Goal: Check status: Check status

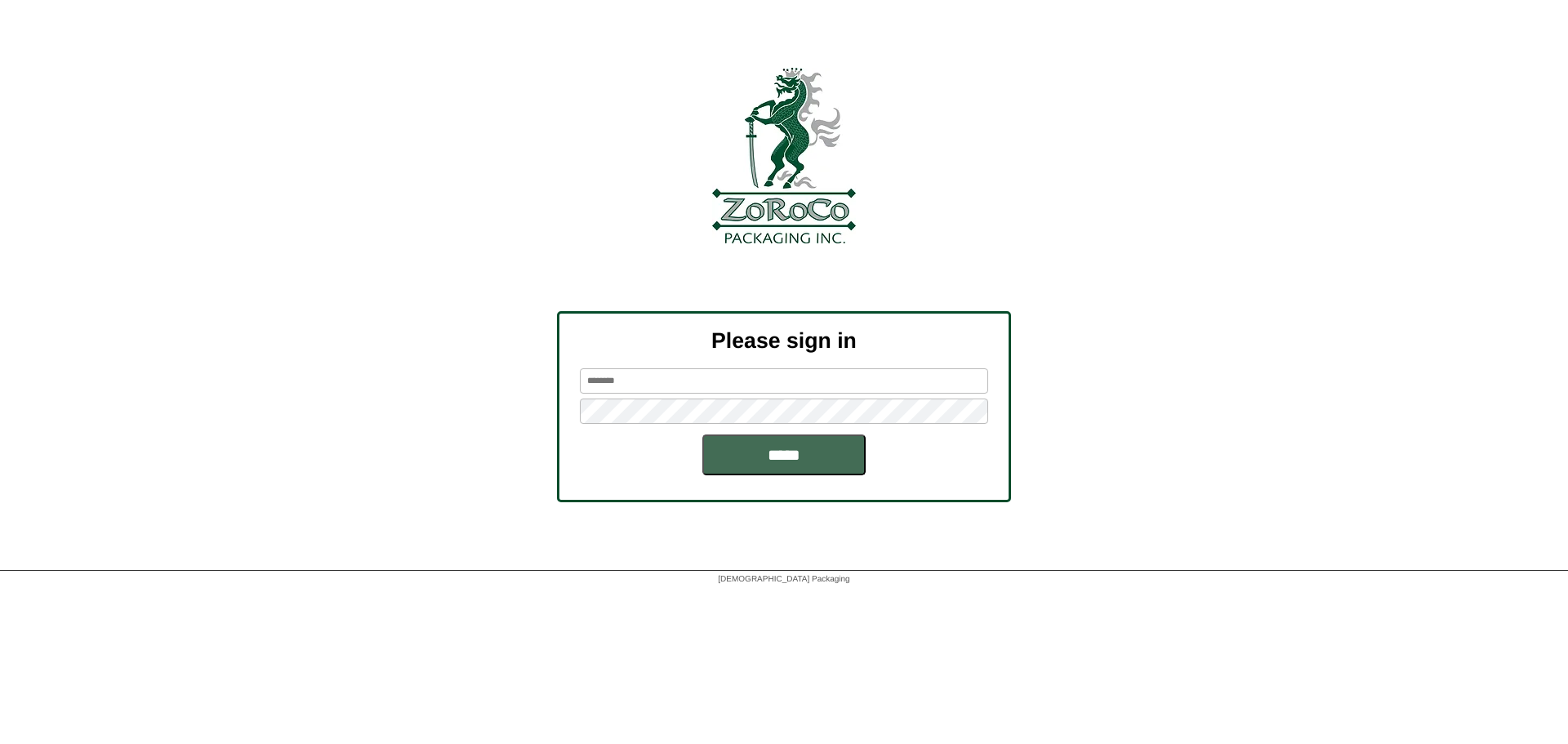
type input "******"
click at [775, 445] on input "*****" at bounding box center [784, 455] width 164 height 41
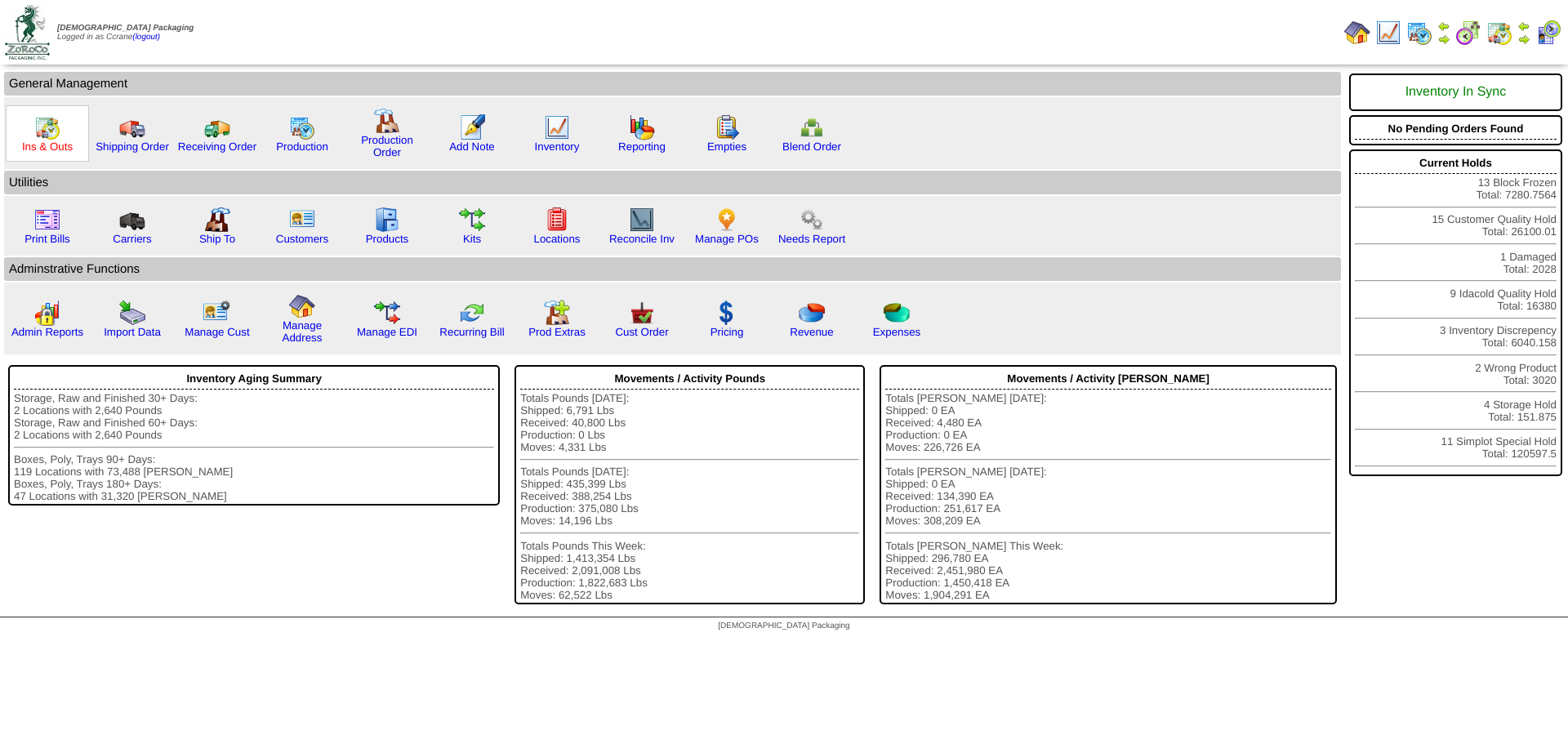
click at [51, 147] on link "Ins & Outs" at bounding box center [47, 147] width 50 height 12
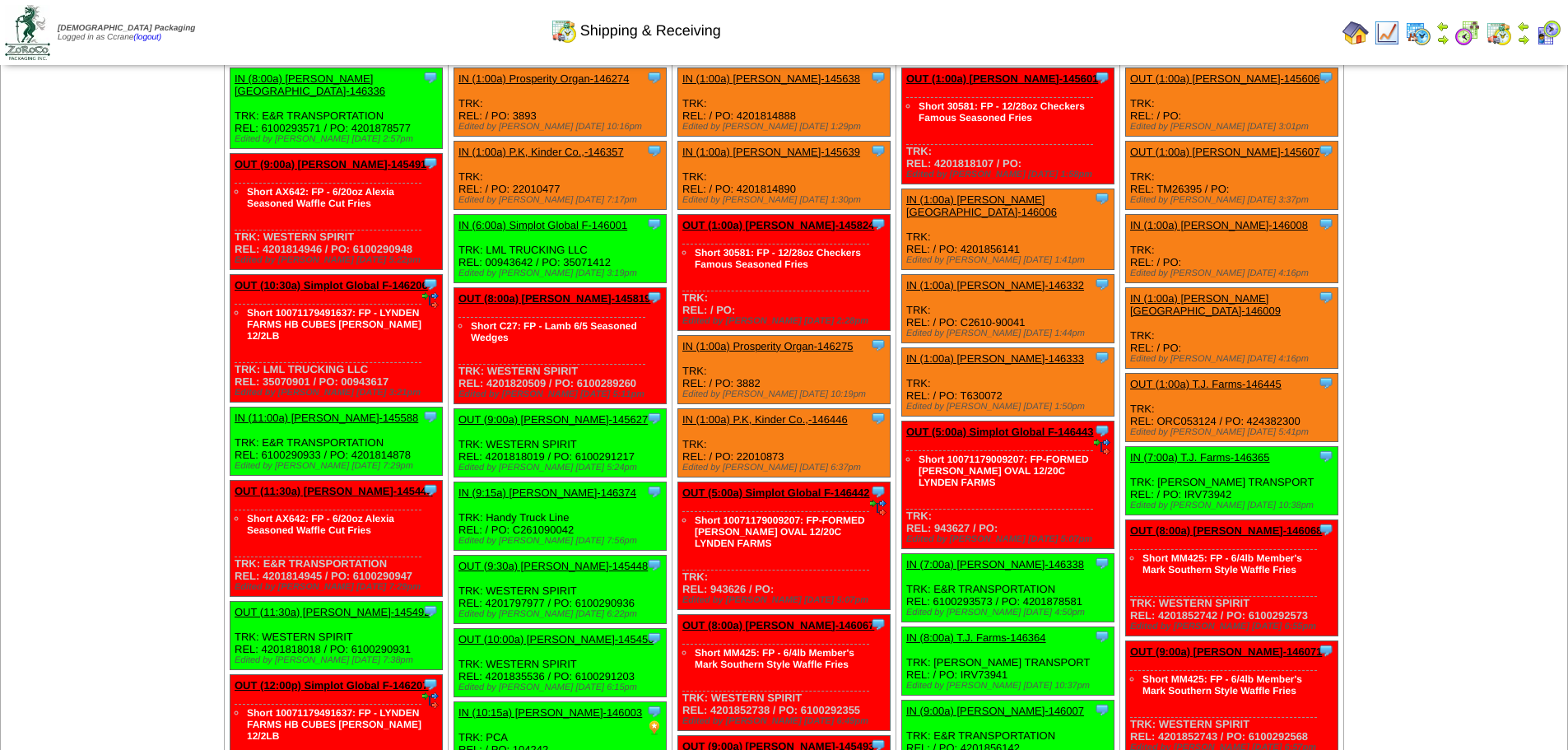
scroll to position [1976, 0]
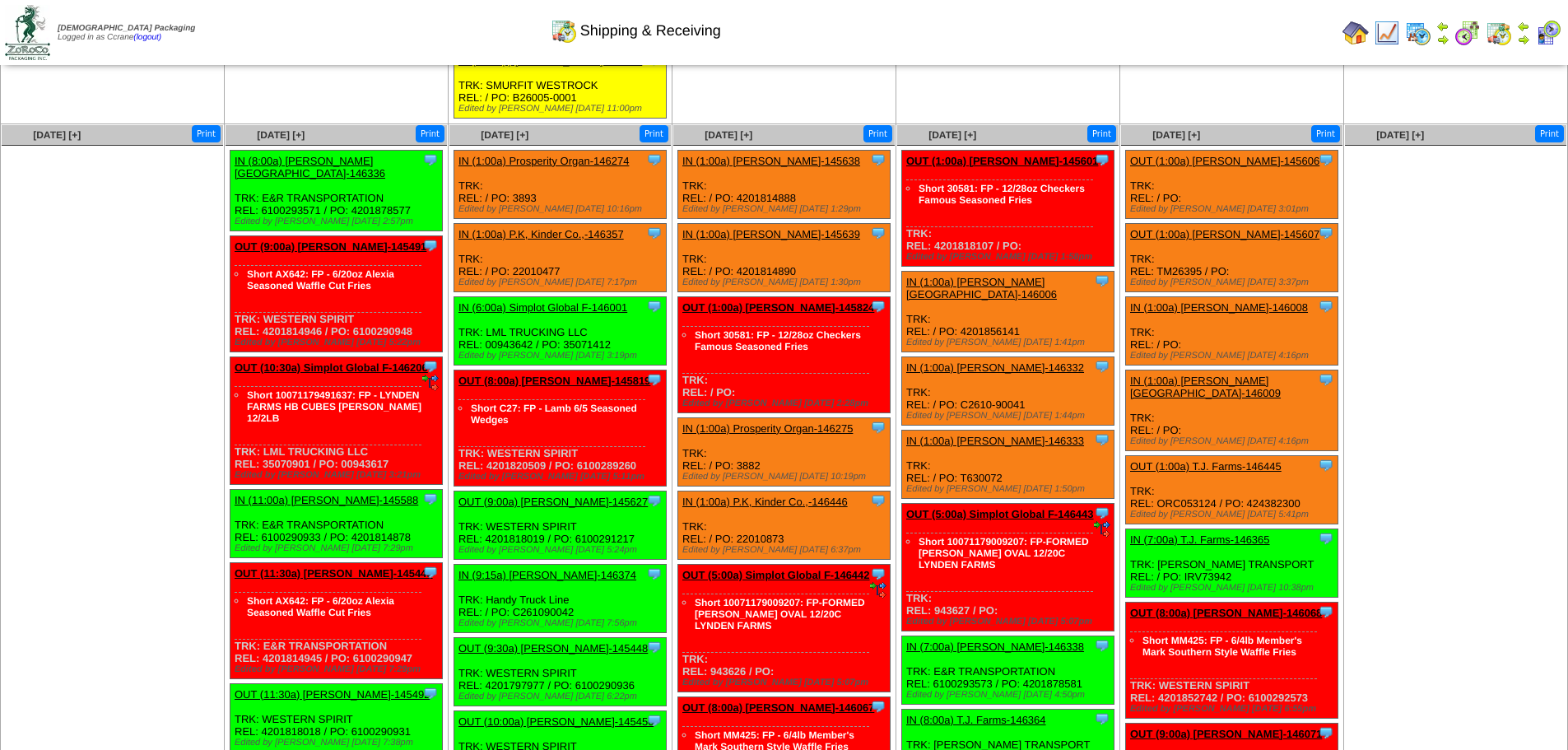
click at [1524, 34] on img at bounding box center [1522, 39] width 13 height 13
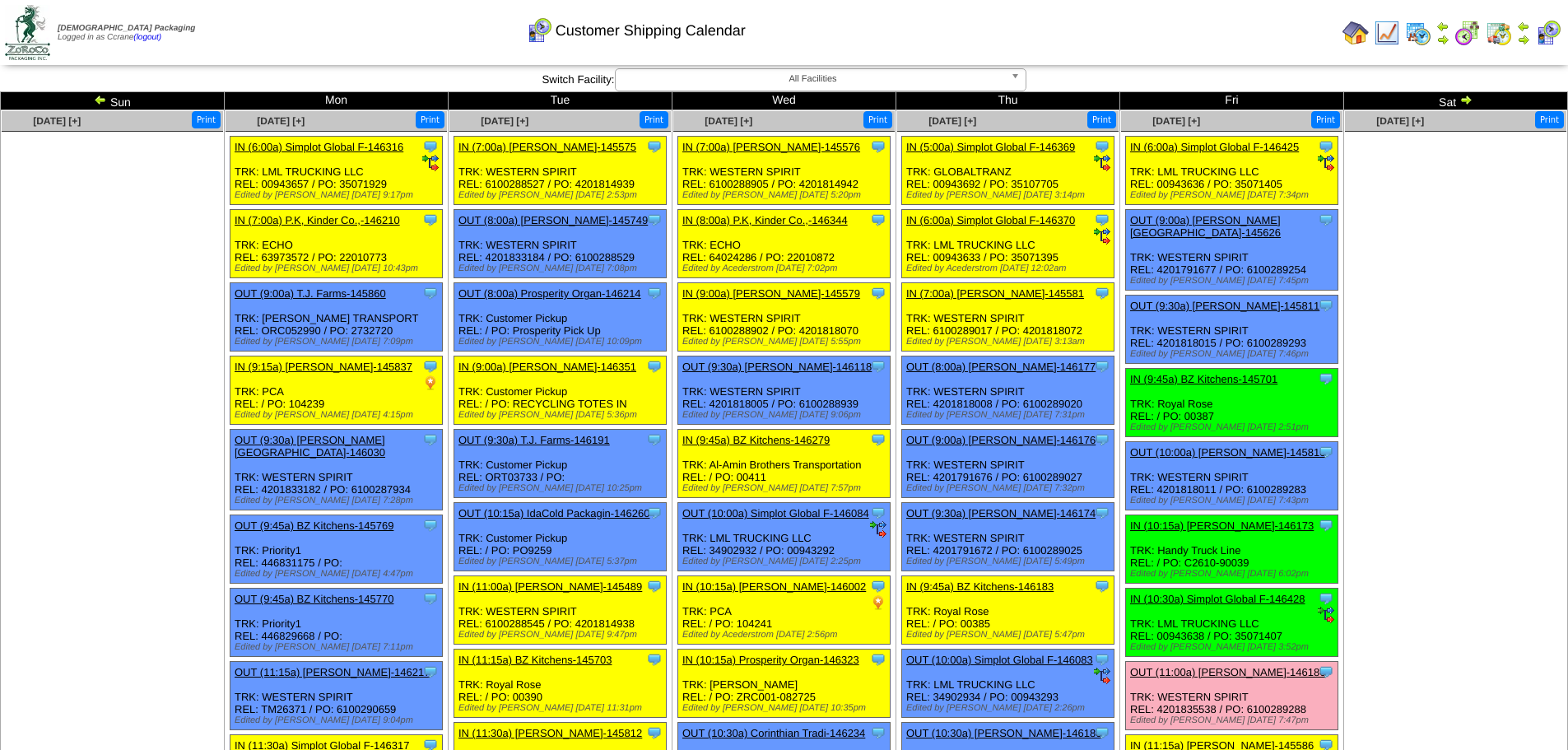
click at [1467, 102] on img at bounding box center [1465, 99] width 13 height 13
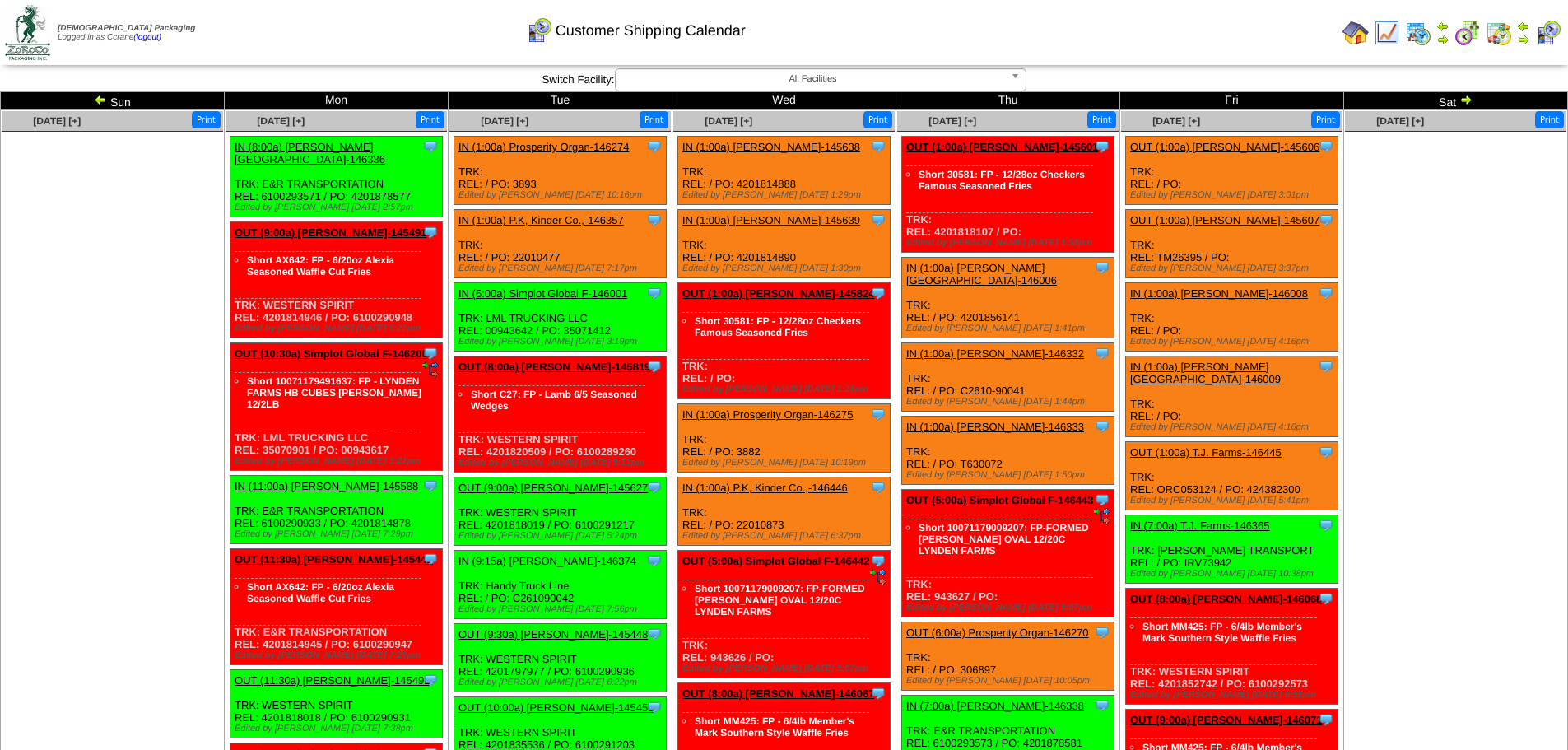
click at [1522, 38] on img at bounding box center [1522, 39] width 13 height 13
click at [105, 96] on img at bounding box center [100, 99] width 13 height 13
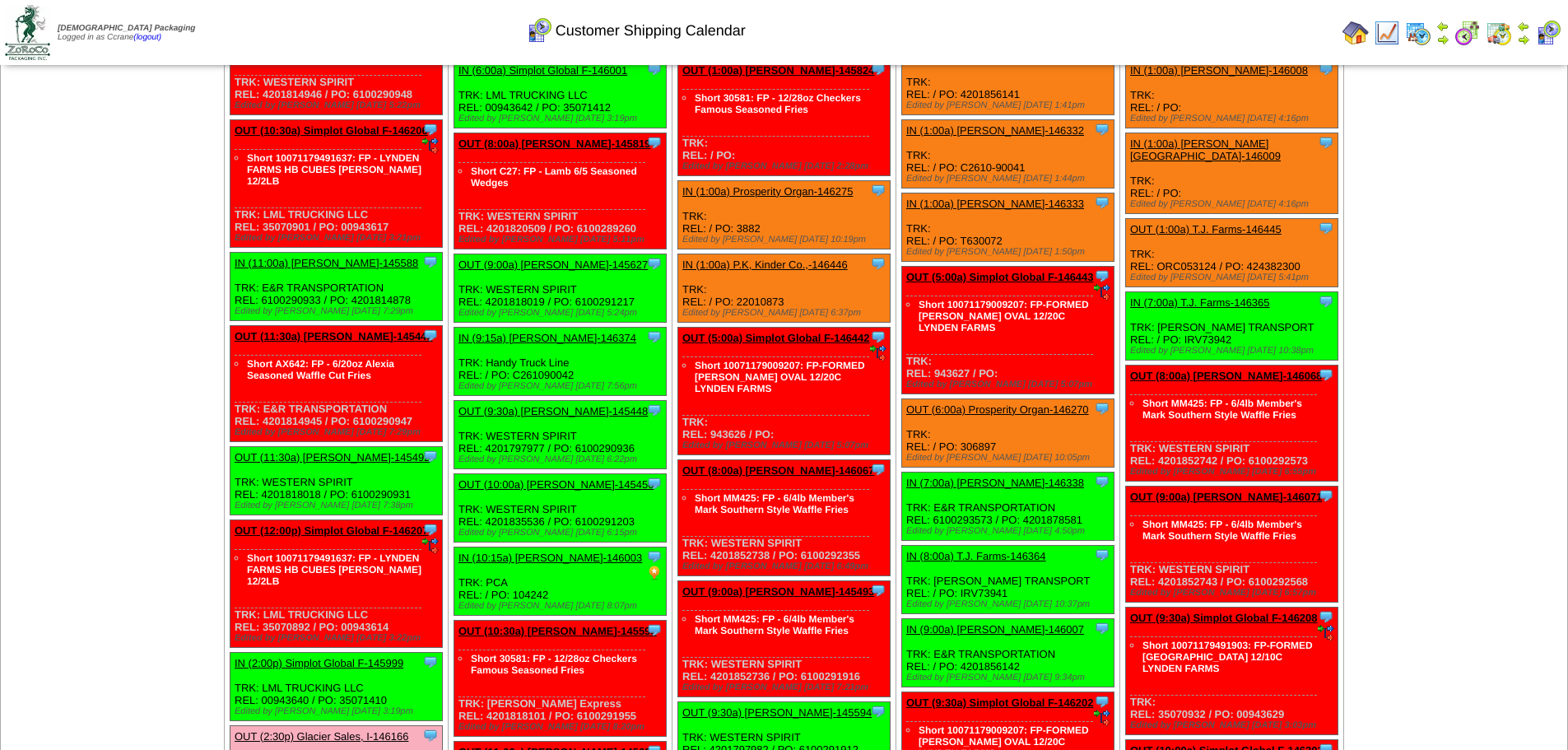
scroll to position [2717, 0]
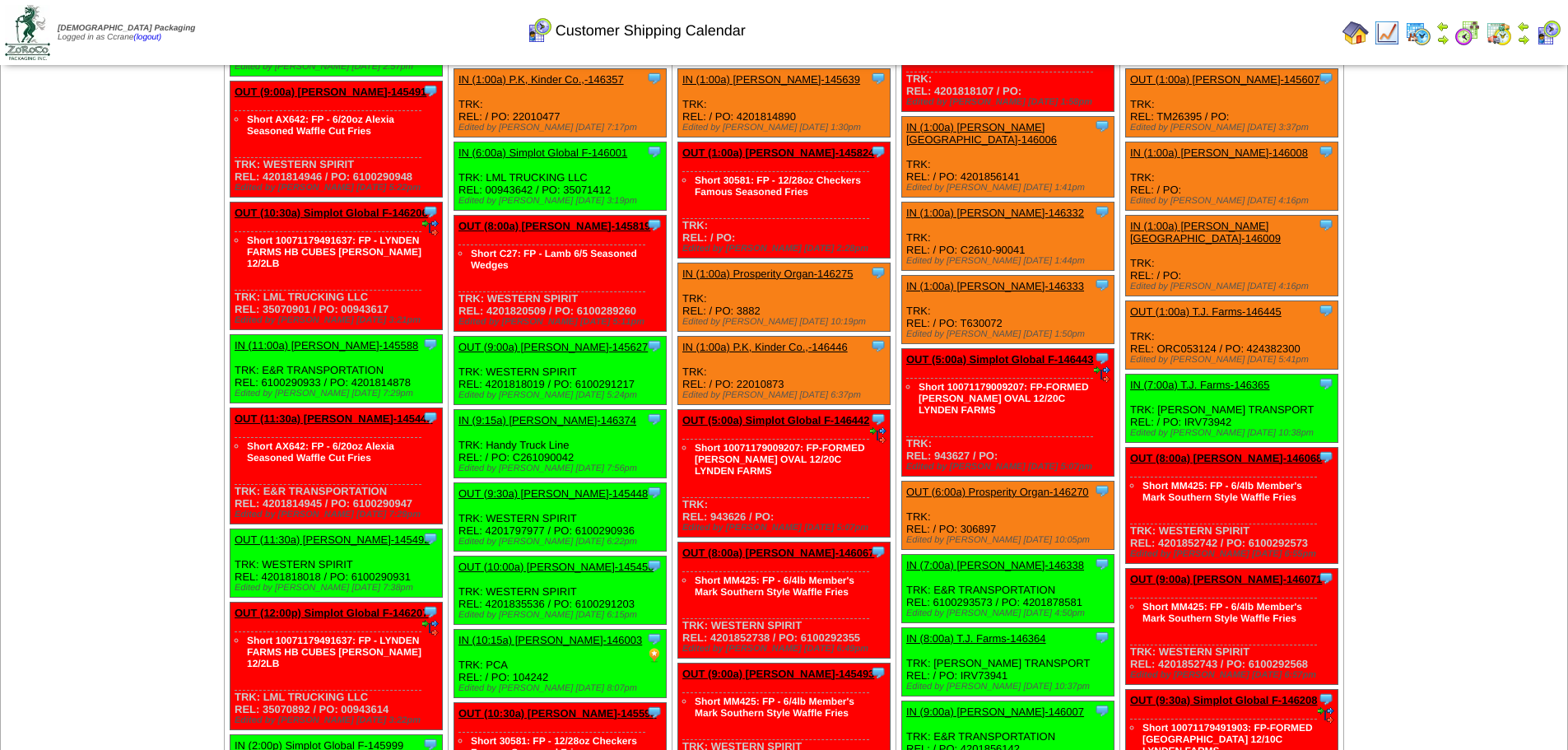
click at [1522, 40] on img at bounding box center [1522, 39] width 13 height 13
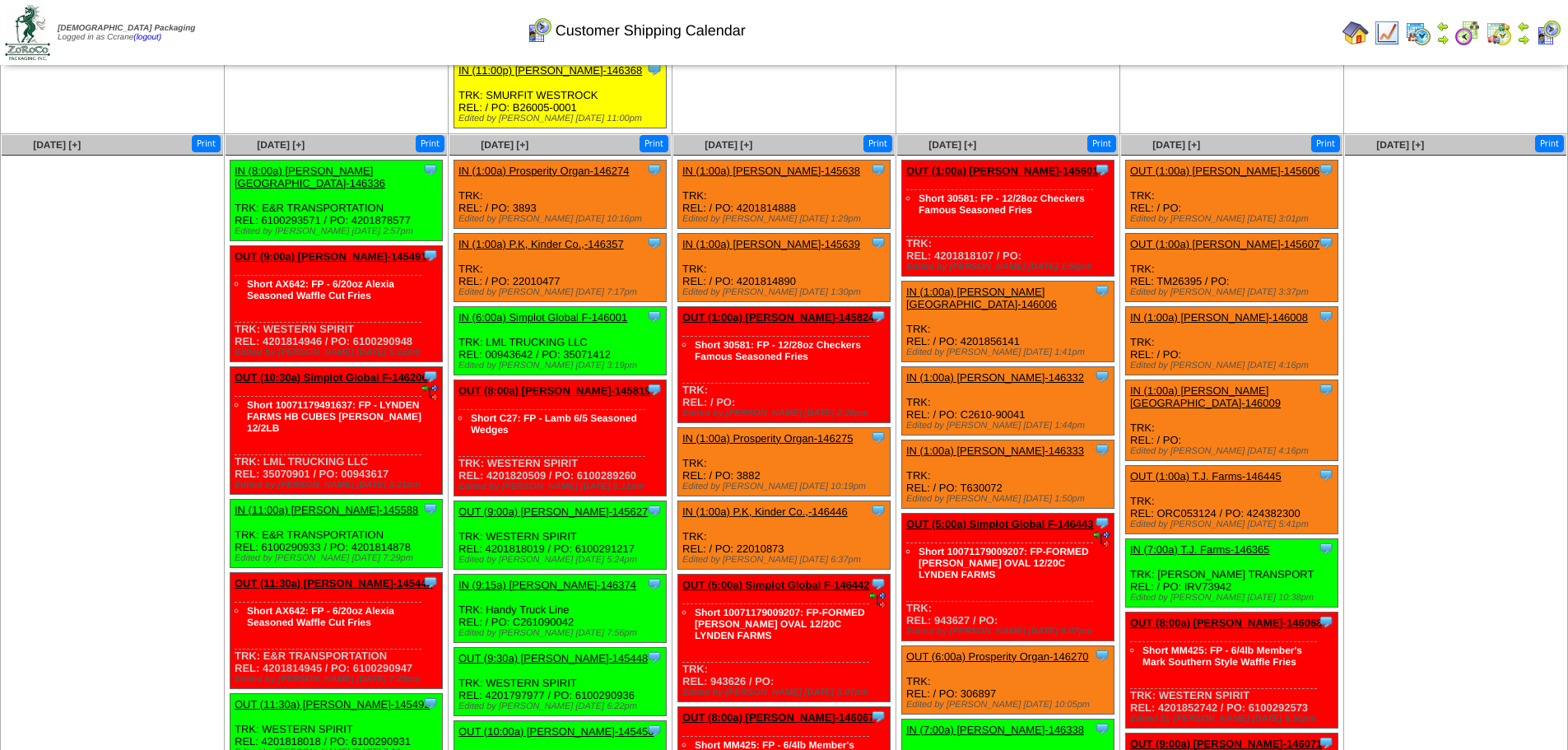
scroll to position [2635, 0]
